Goal: Information Seeking & Learning: Learn about a topic

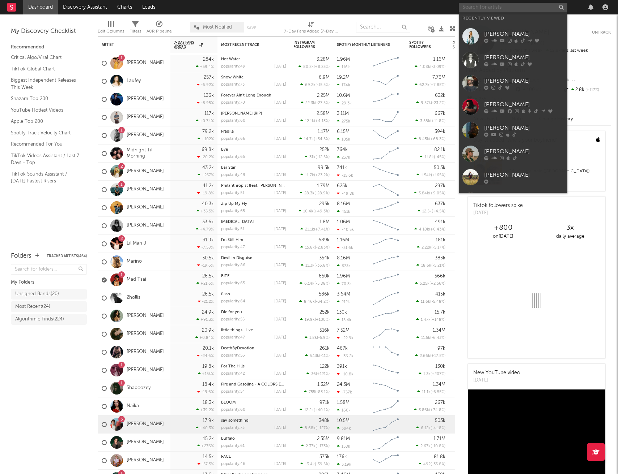
click at [506, 10] on input "text" at bounding box center [512, 7] width 108 height 9
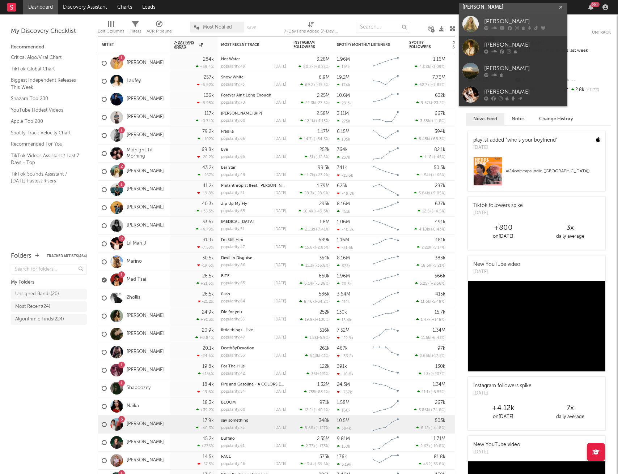
type input "[PERSON_NAME]"
click at [514, 15] on link "[PERSON_NAME]" at bounding box center [512, 24] width 108 height 24
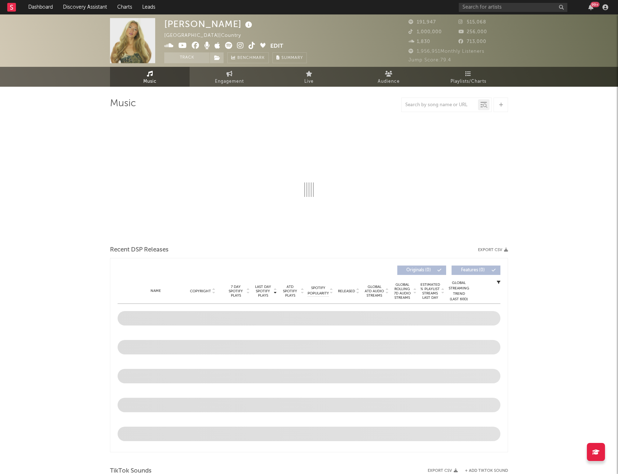
select select "6m"
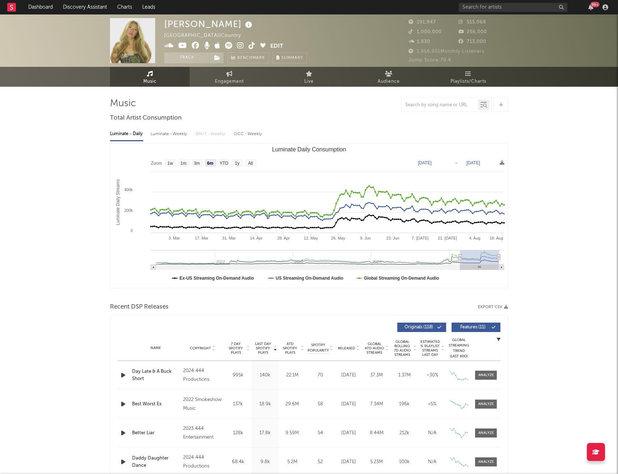
click at [176, 135] on div "Luminate - Weekly" at bounding box center [169, 134] width 38 height 12
select select "6m"
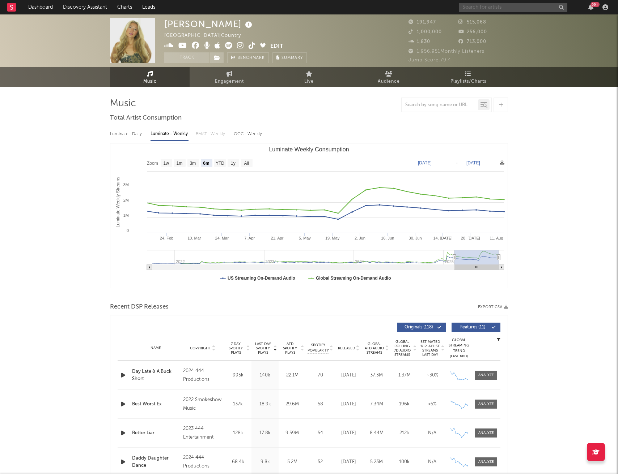
click at [486, 9] on input "text" at bounding box center [512, 7] width 108 height 9
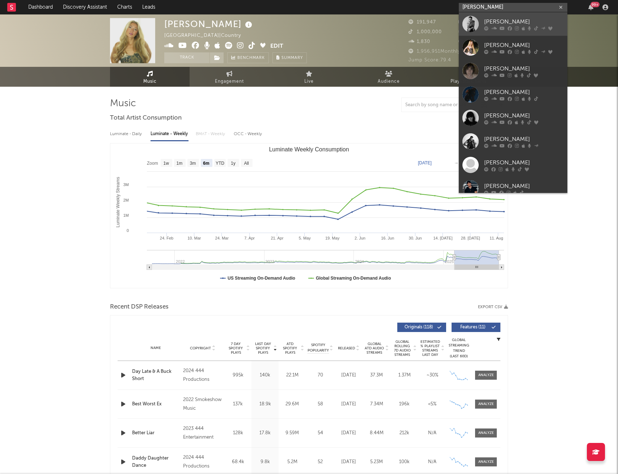
type input "[PERSON_NAME]"
click at [491, 20] on div "[PERSON_NAME]" at bounding box center [524, 21] width 80 height 9
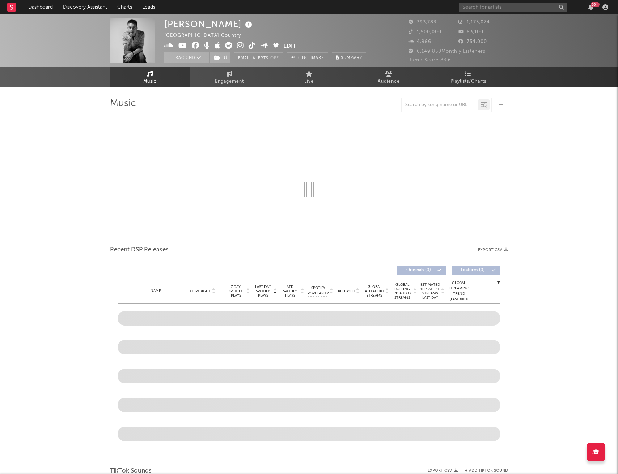
select select "6m"
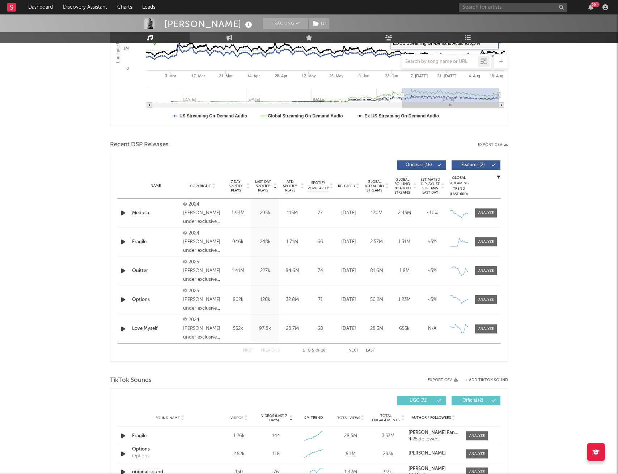
scroll to position [163, 0]
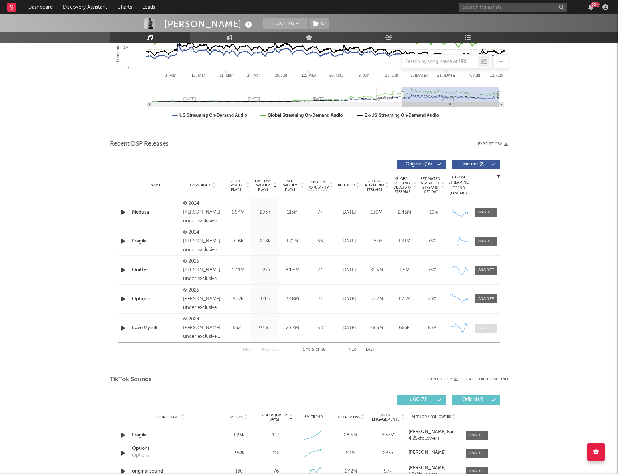
click at [487, 329] on div at bounding box center [486, 328] width 16 height 5
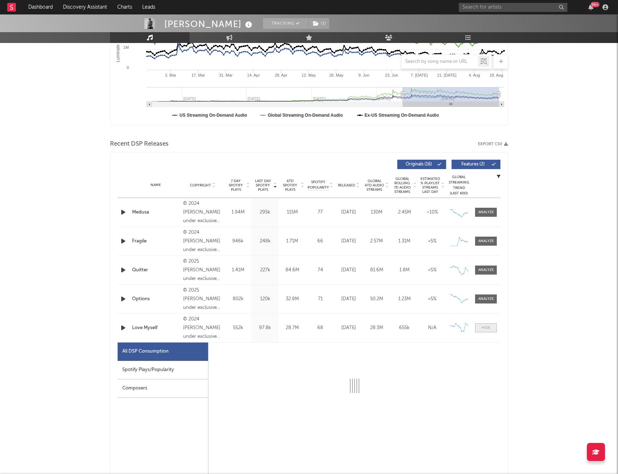
select select "6m"
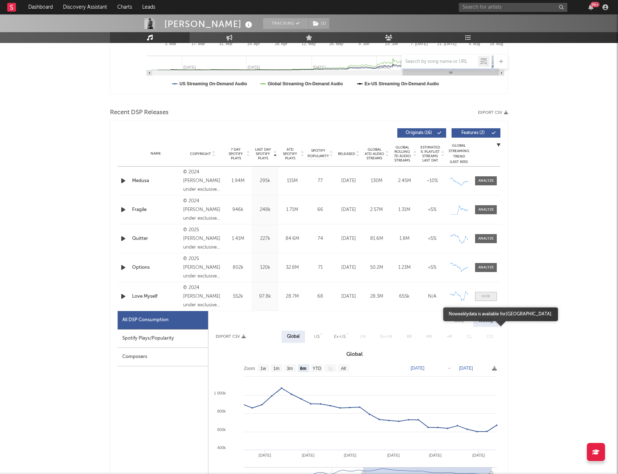
scroll to position [197, 0]
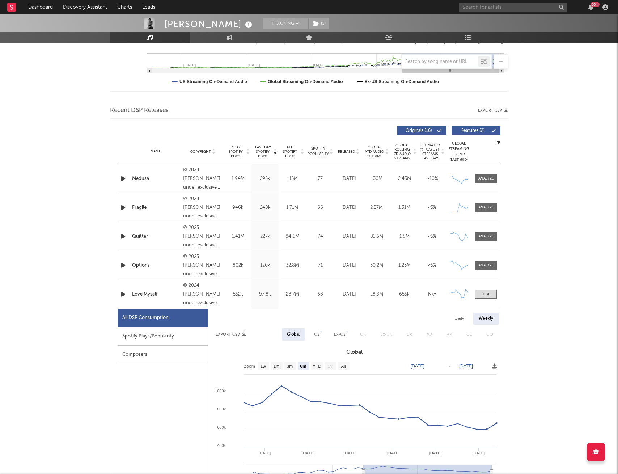
click at [460, 320] on div "Daily" at bounding box center [459, 319] width 21 height 12
select select "6m"
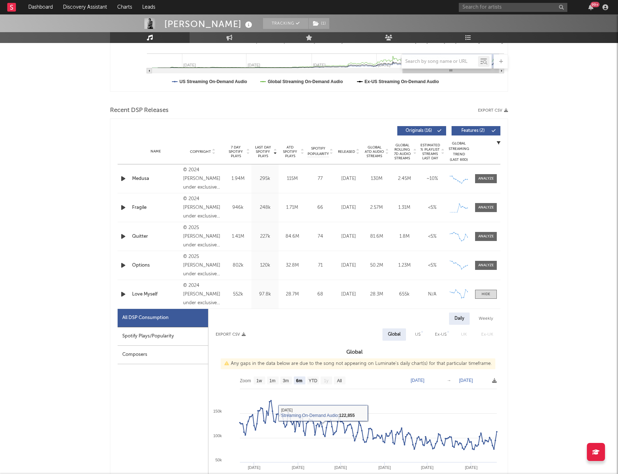
click at [184, 337] on div "Spotify Plays/Popularity" at bounding box center [163, 337] width 90 height 18
select select "6m"
select select "1w"
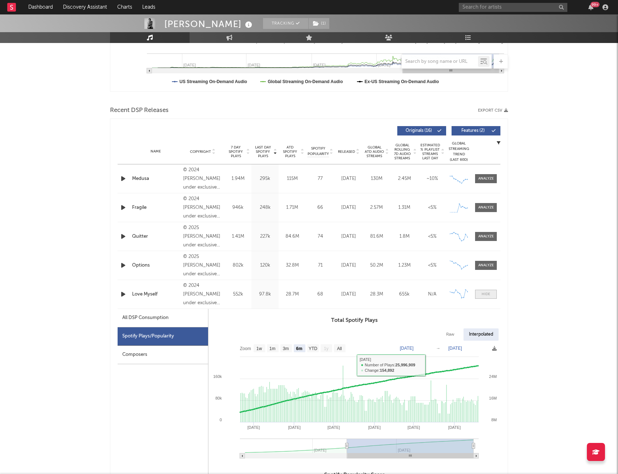
click at [490, 296] on span at bounding box center [486, 294] width 22 height 9
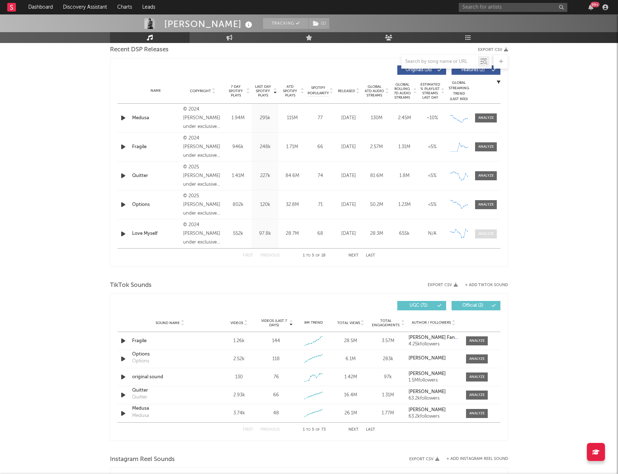
scroll to position [276, 0]
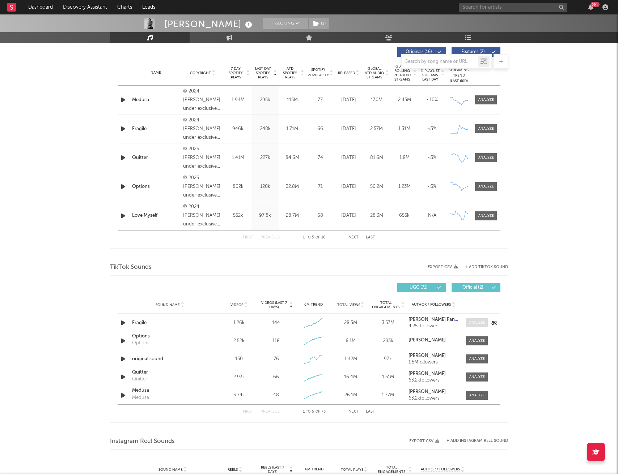
click at [478, 324] on div at bounding box center [477, 322] width 16 height 5
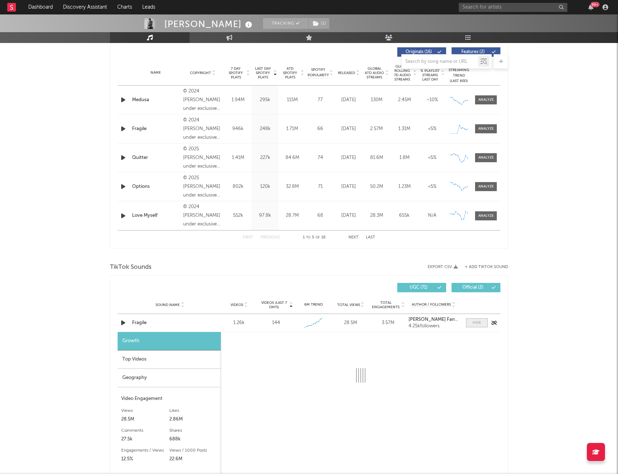
select select "1w"
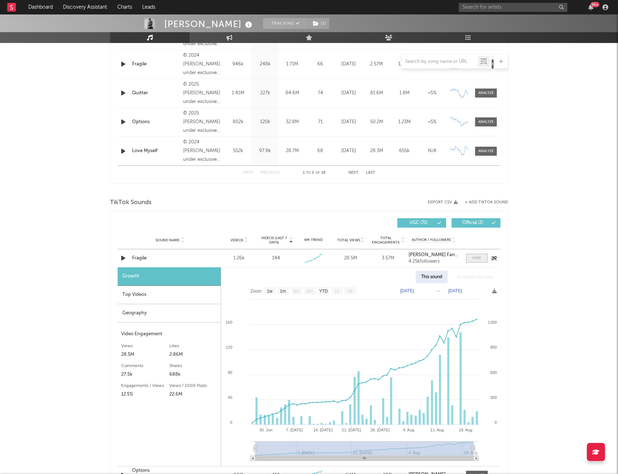
scroll to position [342, 0]
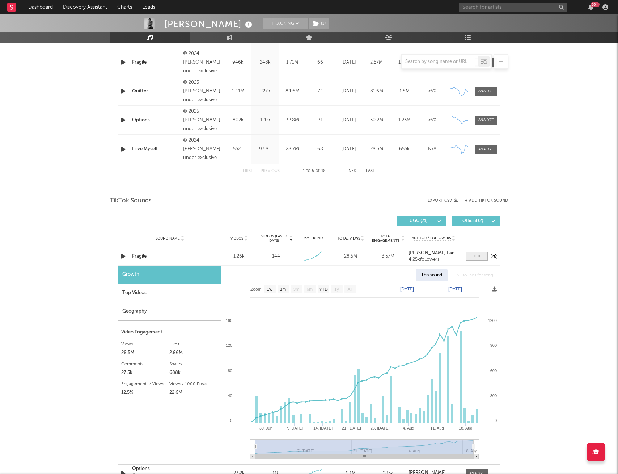
click at [473, 256] on div at bounding box center [476, 256] width 9 height 5
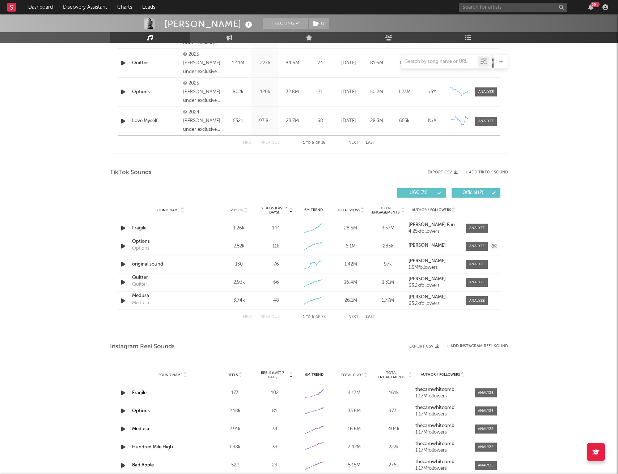
scroll to position [372, 0]
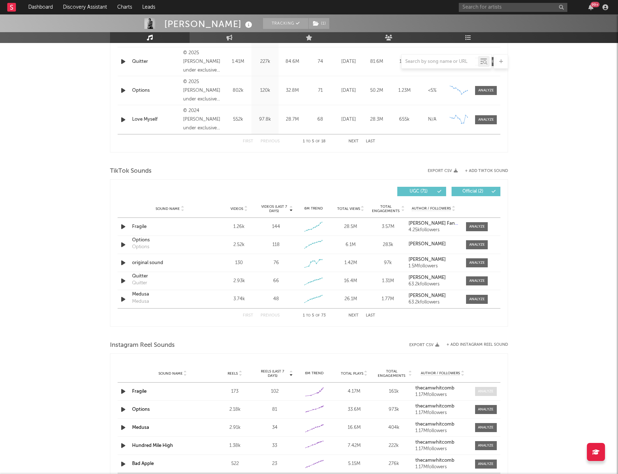
click at [488, 392] on div at bounding box center [486, 391] width 16 height 5
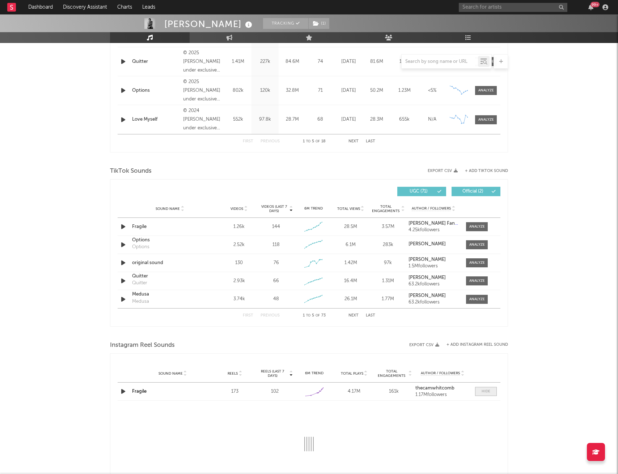
select select "1w"
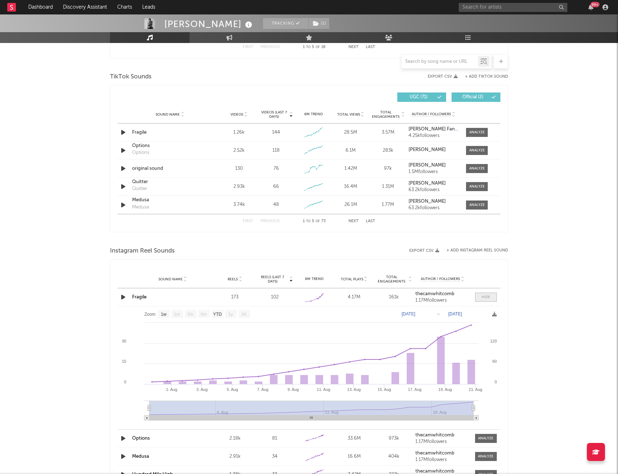
scroll to position [482, 0]
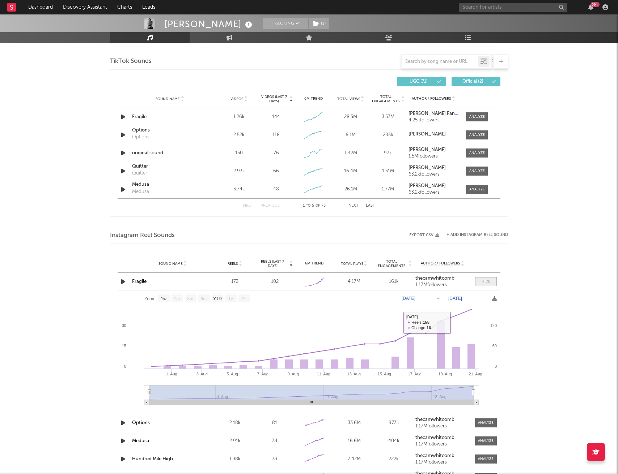
click at [477, 283] on span at bounding box center [486, 281] width 22 height 9
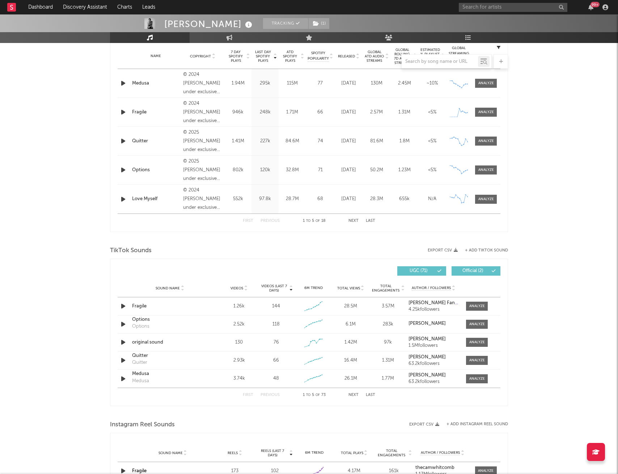
scroll to position [294, 0]
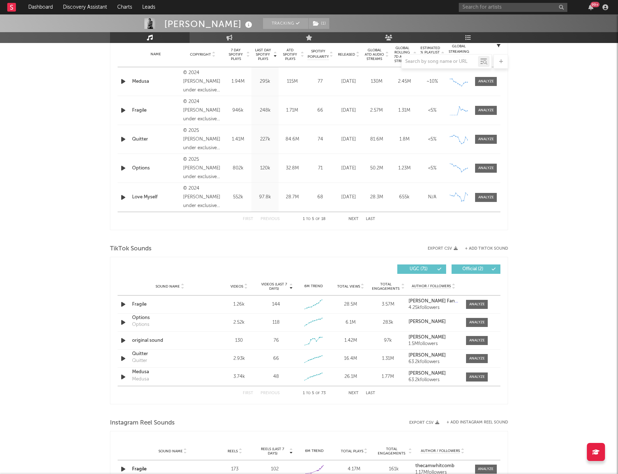
click at [355, 394] on button "Next" at bounding box center [353, 394] width 10 height 4
click at [474, 303] on div at bounding box center [477, 304] width 16 height 5
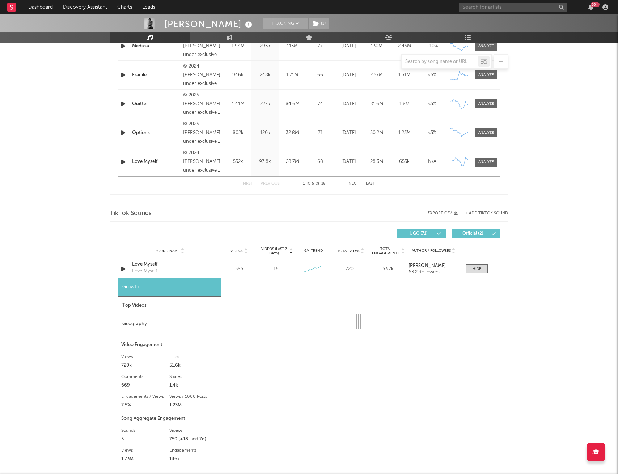
select select "6m"
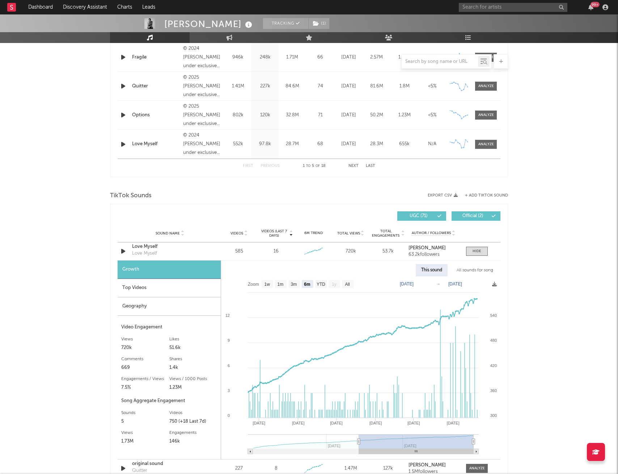
scroll to position [348, 0]
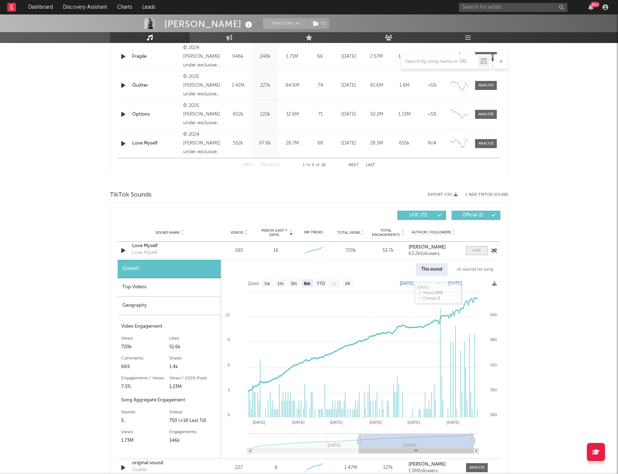
click at [479, 250] on div at bounding box center [476, 250] width 9 height 5
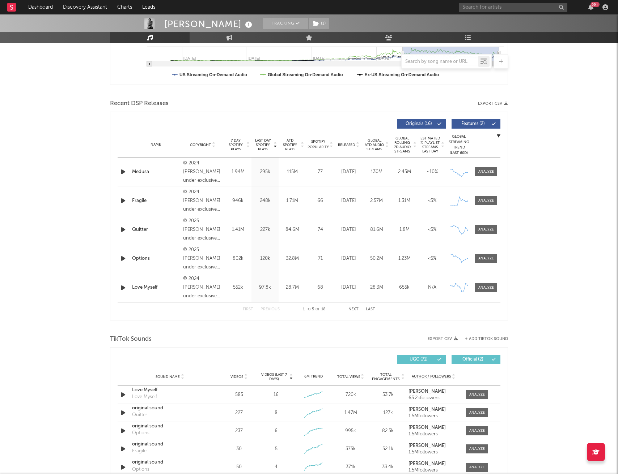
scroll to position [31, 0]
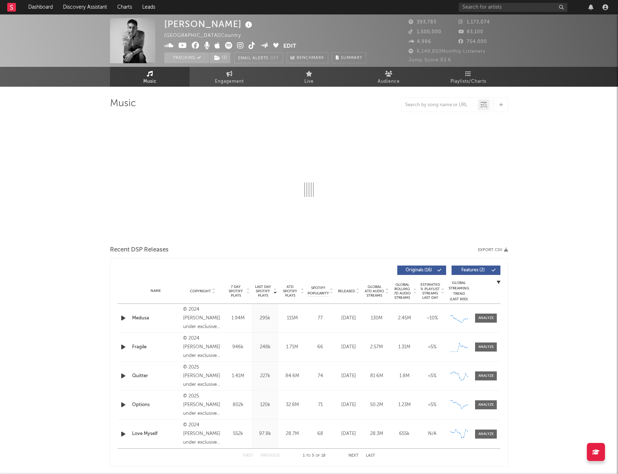
select select "6m"
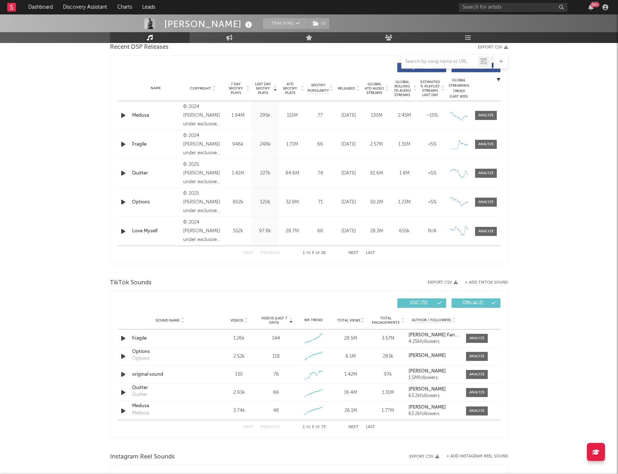
scroll to position [282, 0]
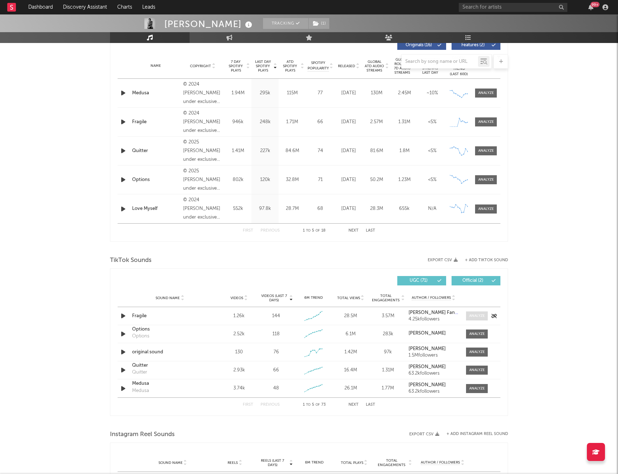
click at [474, 316] on div at bounding box center [477, 315] width 16 height 5
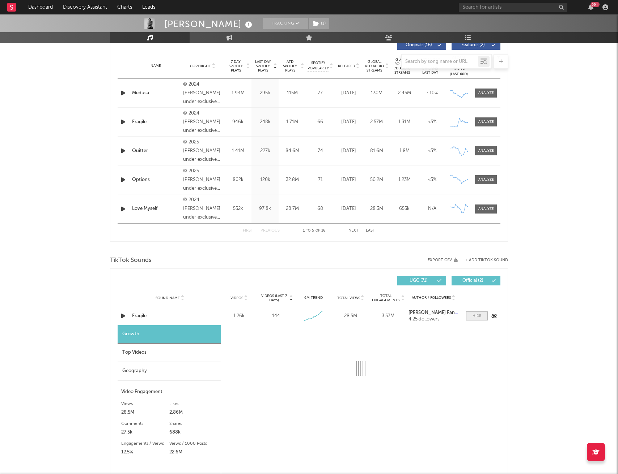
select select "1w"
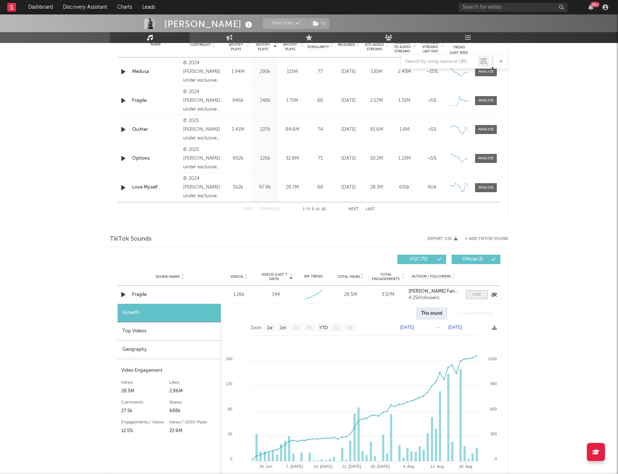
scroll to position [325, 0]
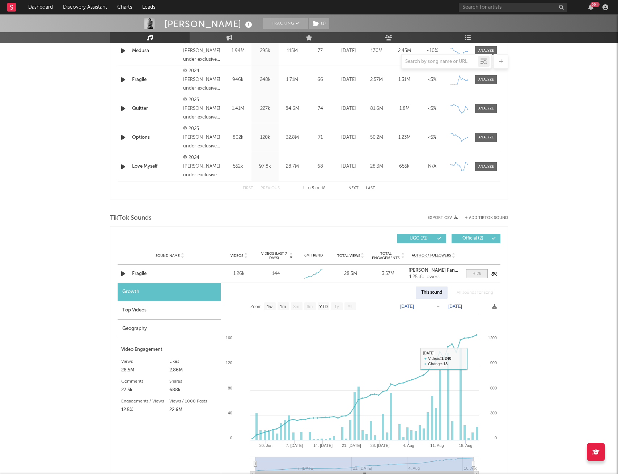
click at [477, 274] on div at bounding box center [476, 273] width 9 height 5
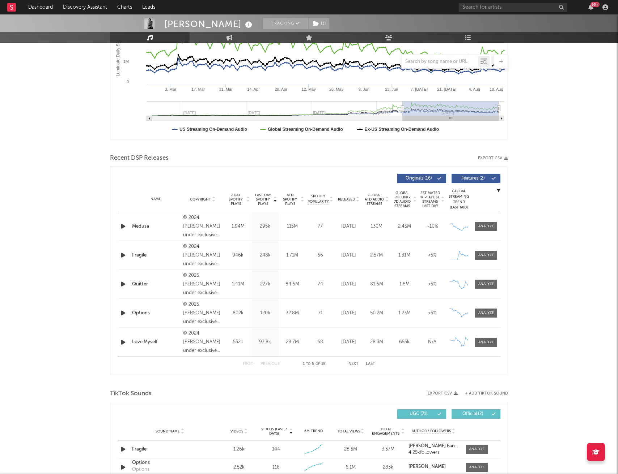
scroll to position [144, 0]
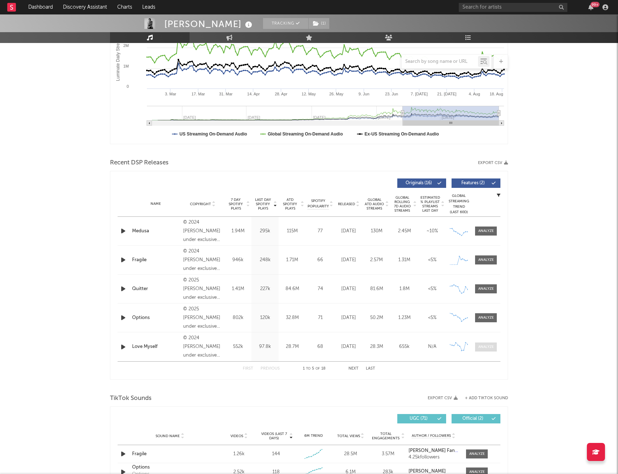
click at [491, 350] on span at bounding box center [486, 347] width 22 height 9
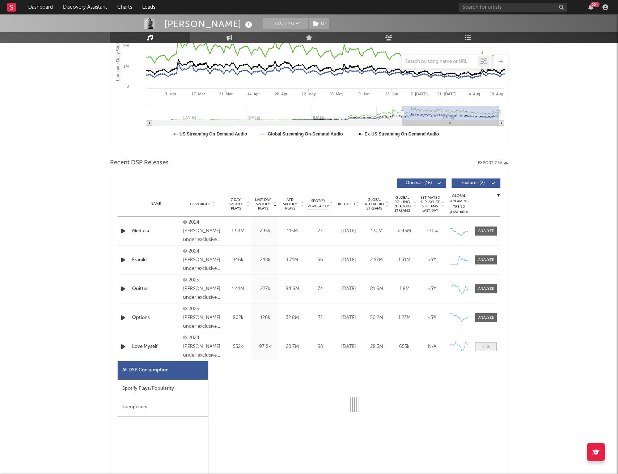
select select "6m"
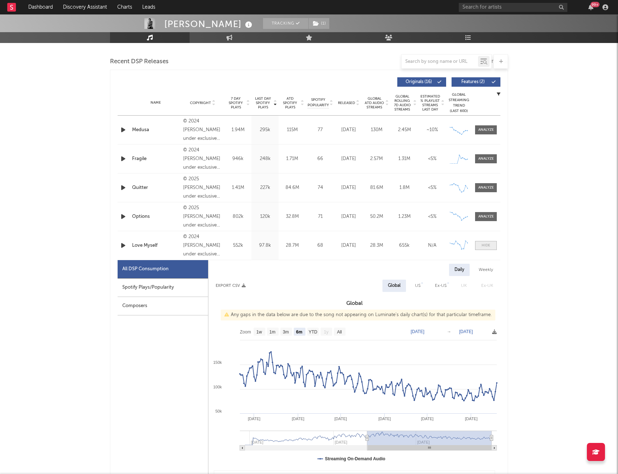
scroll to position [247, 0]
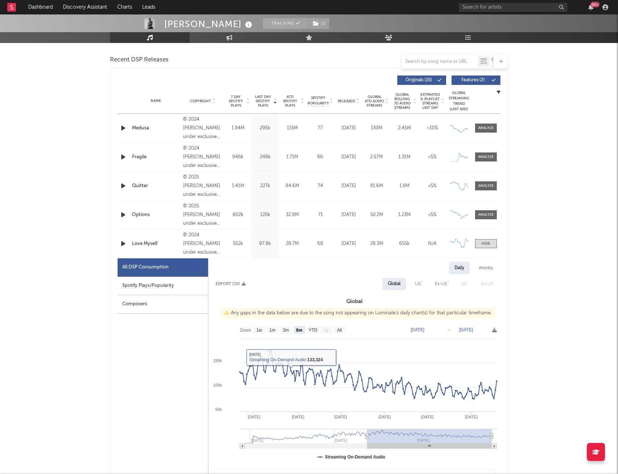
click at [165, 281] on div "Spotify Plays/Popularity" at bounding box center [163, 286] width 90 height 18
select select "6m"
select select "1w"
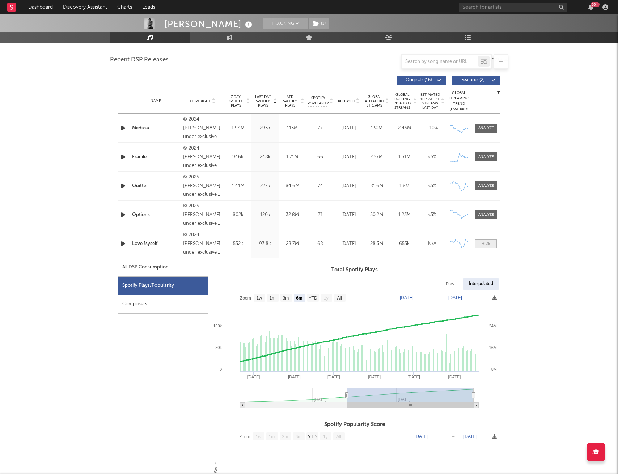
click at [485, 242] on div at bounding box center [485, 243] width 9 height 5
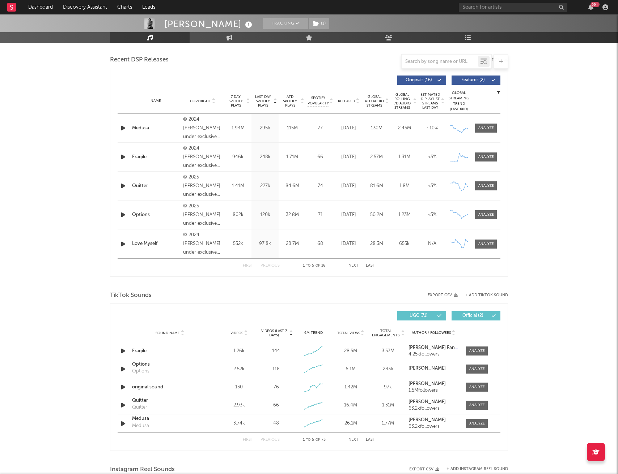
scroll to position [0, 0]
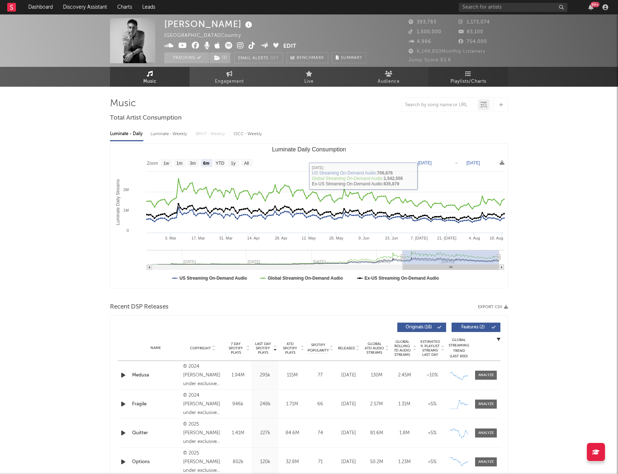
click at [461, 75] on link "Playlists/Charts" at bounding box center [468, 77] width 80 height 20
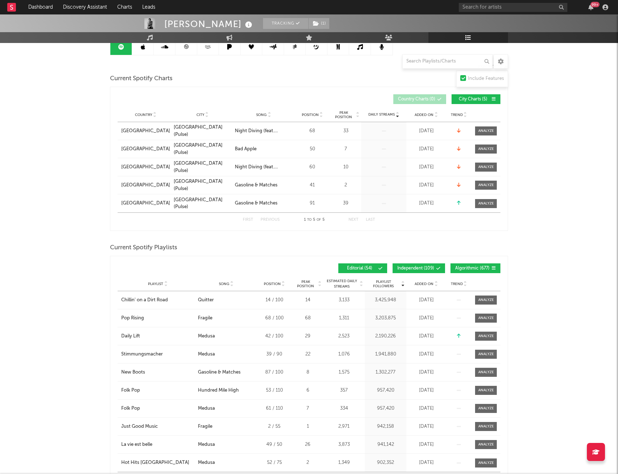
scroll to position [81, 0]
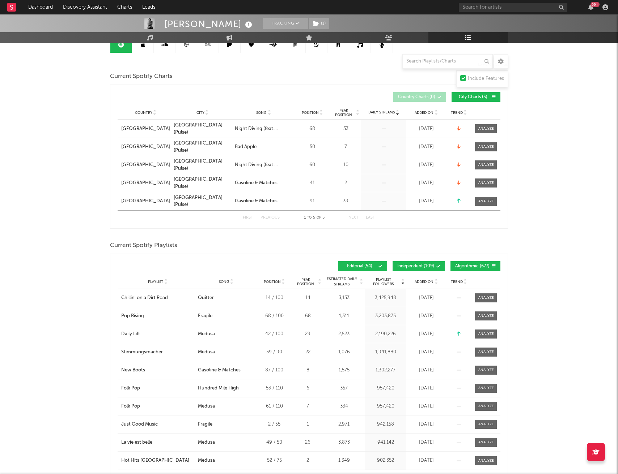
click at [431, 280] on span "Added On" at bounding box center [423, 282] width 19 height 4
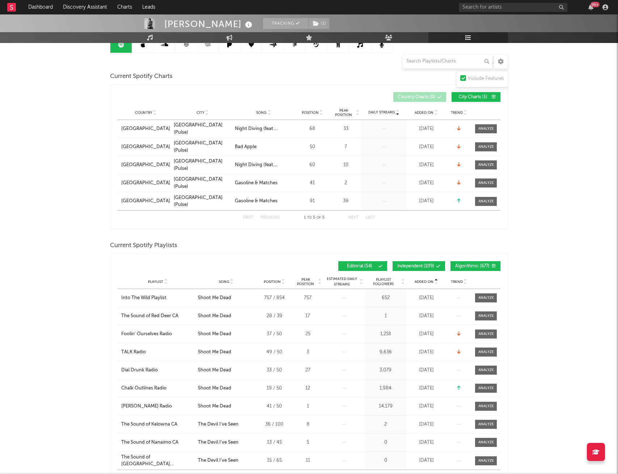
click at [430, 281] on span "Added On" at bounding box center [423, 282] width 19 height 4
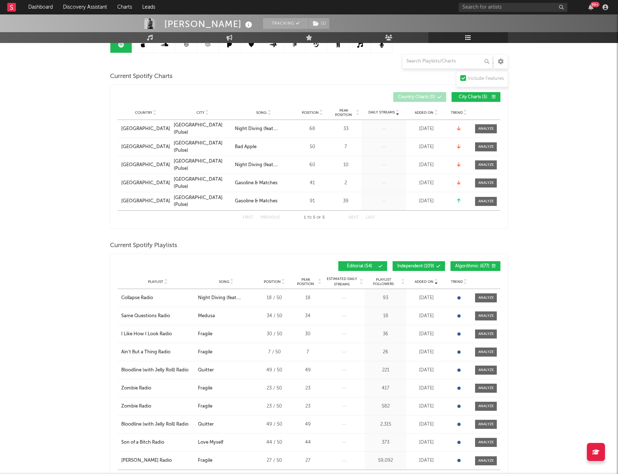
click at [430, 281] on span "Added On" at bounding box center [423, 282] width 19 height 4
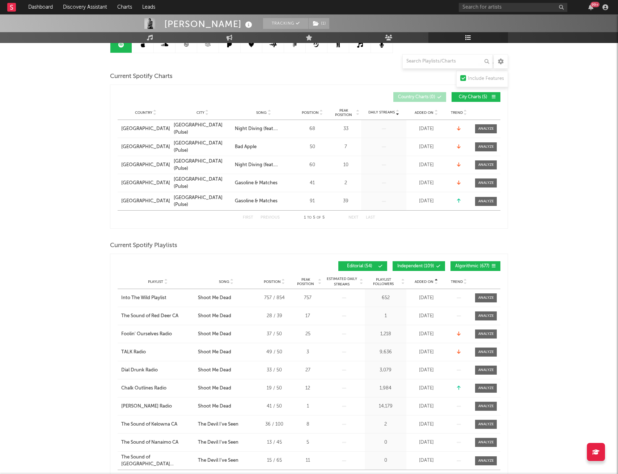
click at [430, 281] on span "Added On" at bounding box center [423, 282] width 19 height 4
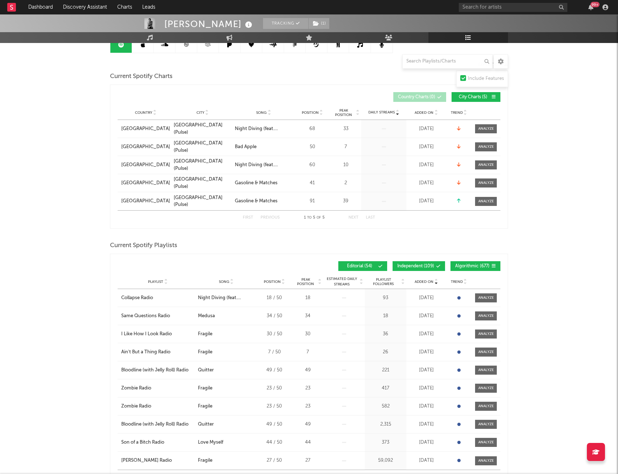
scroll to position [0, 0]
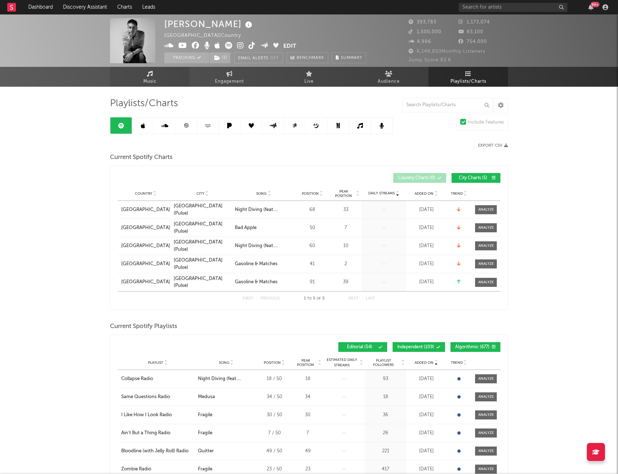
click at [150, 73] on icon at bounding box center [150, 74] width 6 height 6
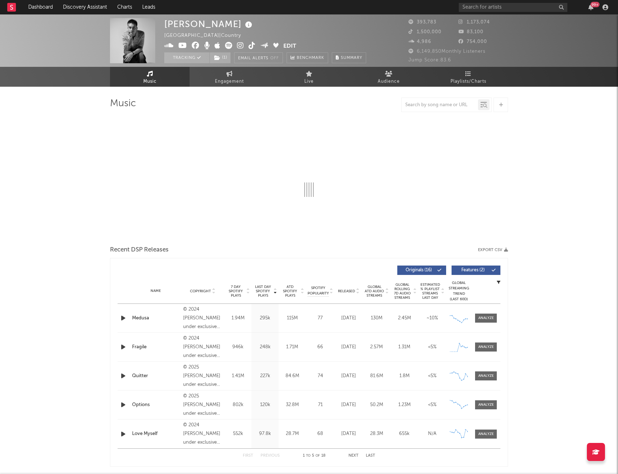
select select "6m"
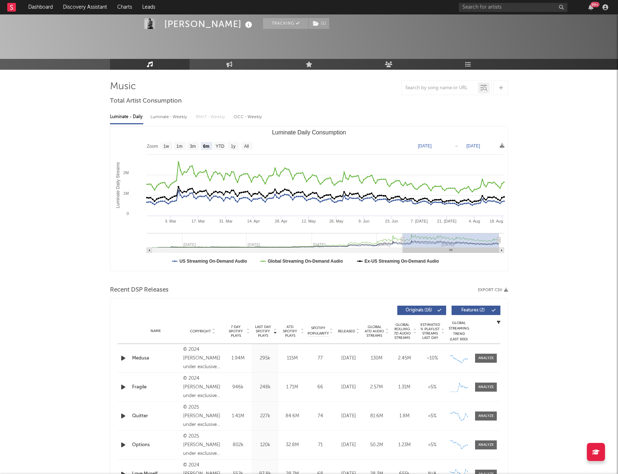
scroll to position [59, 0]
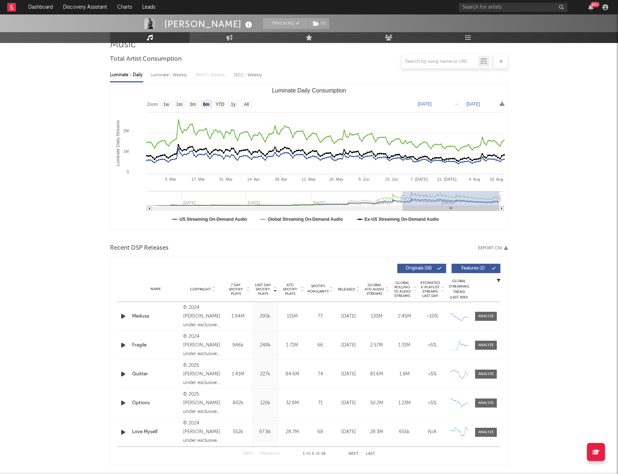
click at [149, 432] on div "Love Myself" at bounding box center [155, 432] width 47 height 7
click at [477, 434] on span at bounding box center [486, 432] width 22 height 9
select select "6m"
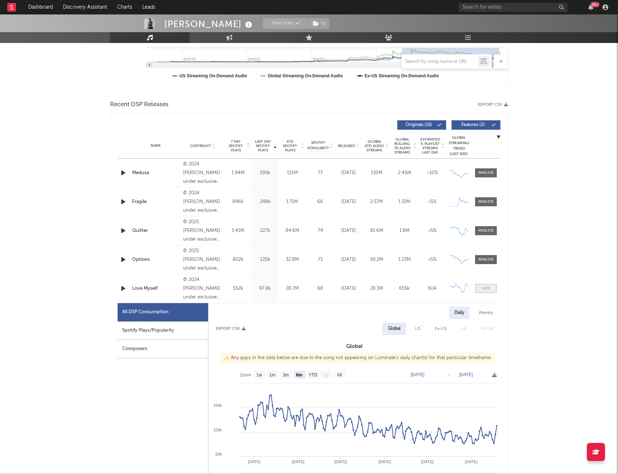
scroll to position [224, 0]
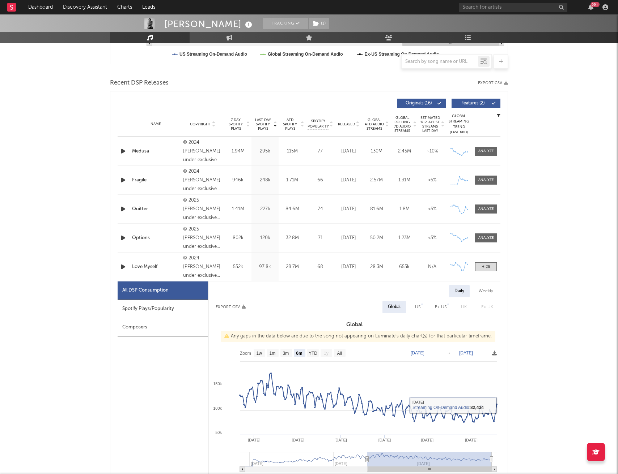
click at [437, 308] on div "Ex-US" at bounding box center [441, 307] width 12 height 9
select select "6m"
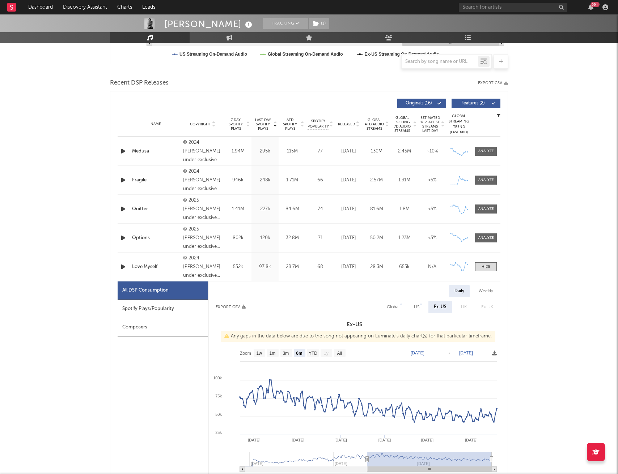
click at [414, 305] on div "US" at bounding box center [416, 307] width 16 height 12
select select "6m"
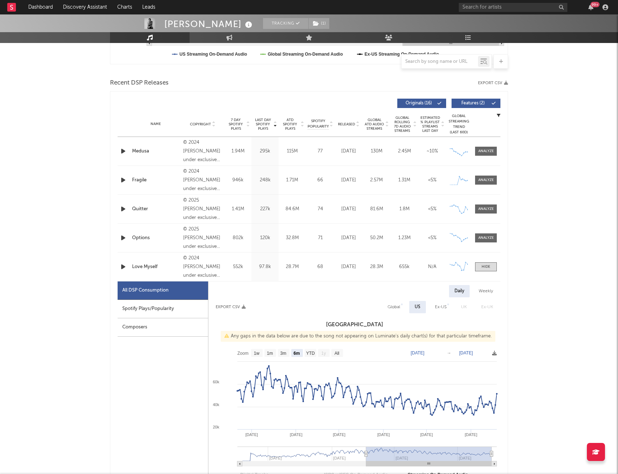
click at [398, 310] on div "Global" at bounding box center [393, 307] width 13 height 9
select select "6m"
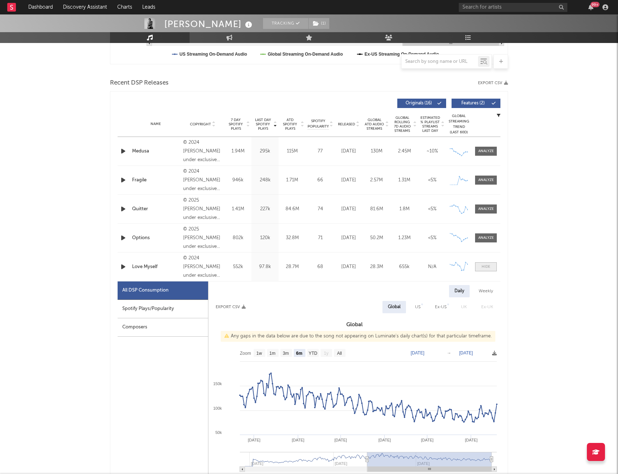
click at [486, 266] on div at bounding box center [485, 266] width 9 height 5
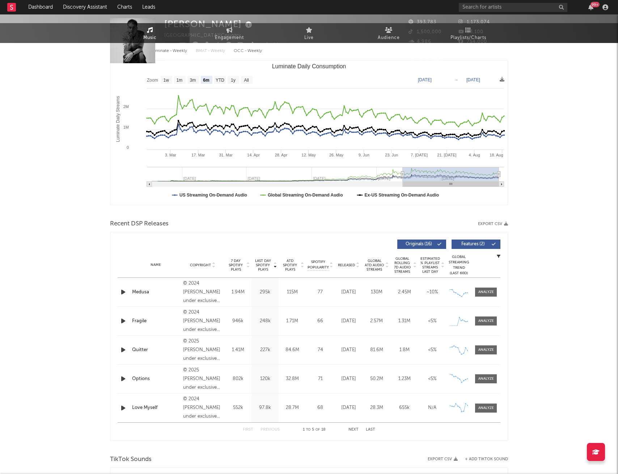
scroll to position [0, 0]
